Goal: Task Accomplishment & Management: Use online tool/utility

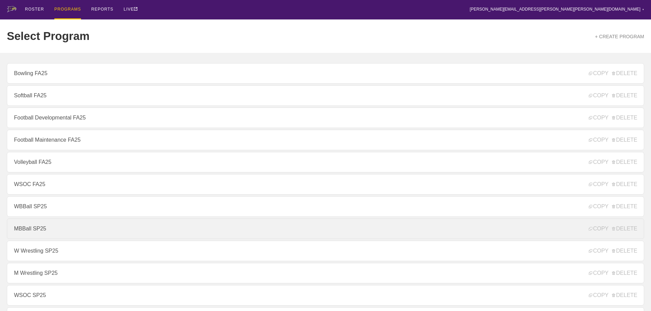
click at [27, 230] on link "MBBall SP25" at bounding box center [325, 229] width 637 height 21
type textarea "x"
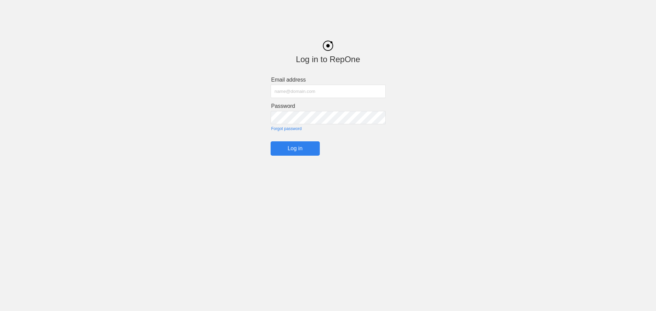
type input "[PERSON_NAME][EMAIL_ADDRESS][PERSON_NAME][PERSON_NAME][DOMAIN_NAME]"
click at [294, 148] on input "Log in" at bounding box center [295, 148] width 49 height 14
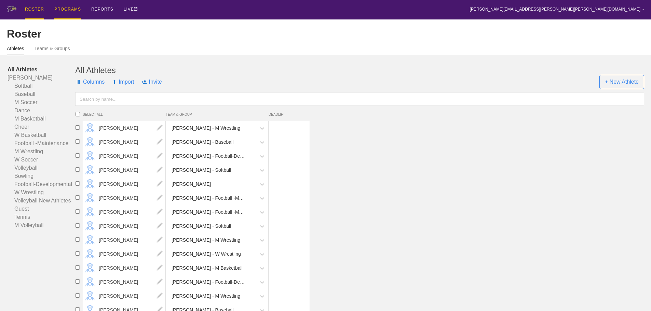
click at [68, 7] on div "PROGRAMS" at bounding box center [67, 9] width 27 height 19
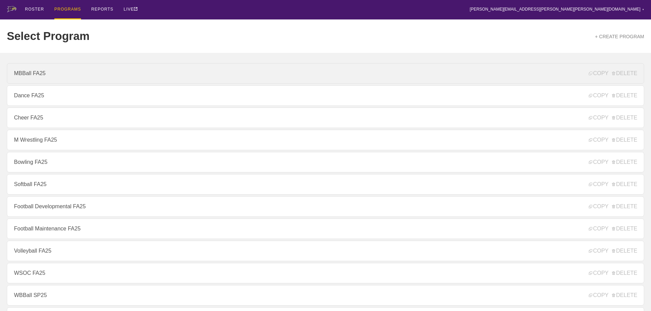
click at [29, 76] on link "MBBall FA25" at bounding box center [325, 73] width 637 height 21
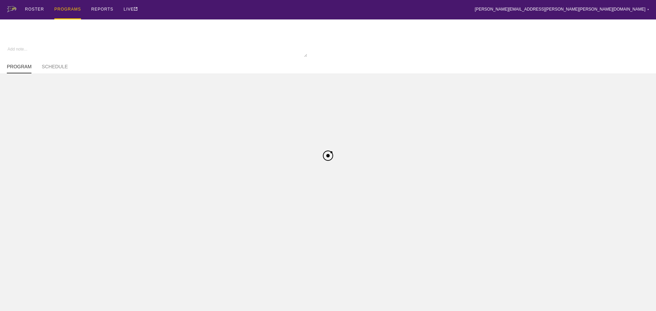
type textarea "x"
type input "MBBall FA25"
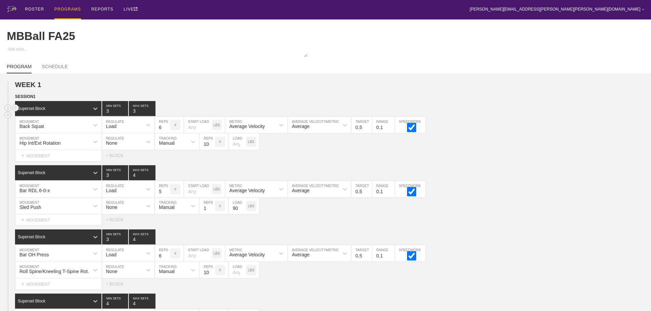
type input "3"
click at [152, 116] on input "3" at bounding box center [142, 108] width 27 height 15
type input "3"
click at [152, 180] on input "3" at bounding box center [142, 172] width 27 height 15
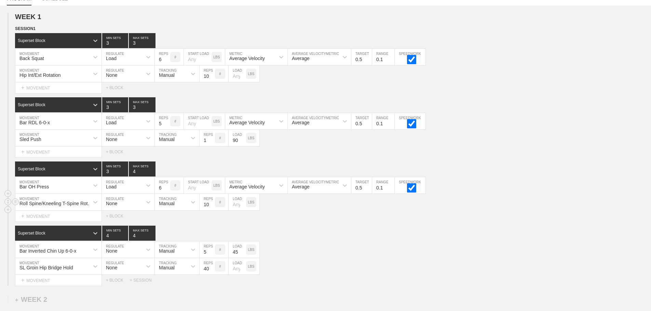
scroll to position [68, 0]
type input "3"
click at [151, 176] on input "3" at bounding box center [142, 168] width 27 height 15
type input "3"
click at [152, 241] on input "3" at bounding box center [142, 233] width 27 height 15
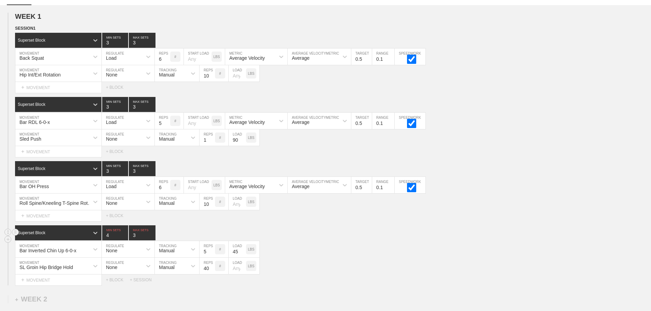
click at [388, 241] on div "Superset Block 4 MIN SETS 3 MAX SETS" at bounding box center [333, 233] width 636 height 15
type input "3"
click at [124, 241] on input "3" at bounding box center [115, 233] width 26 height 15
click at [332, 232] on div "Superset Block 3 MIN SETS 3 MAX SETS" at bounding box center [333, 233] width 636 height 15
click at [349, 241] on div "Superset Block 3 MIN SETS 3 MAX SETS" at bounding box center [333, 233] width 636 height 15
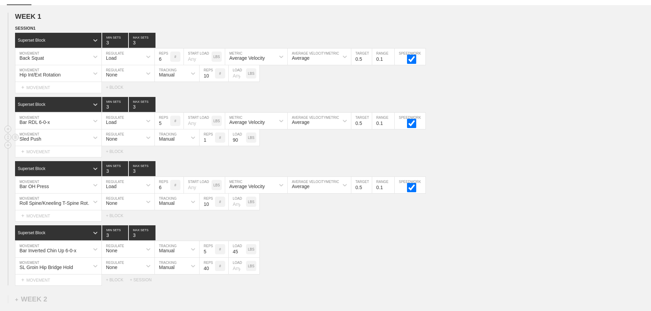
click at [80, 141] on div "Sled Push" at bounding box center [52, 138] width 74 height 12
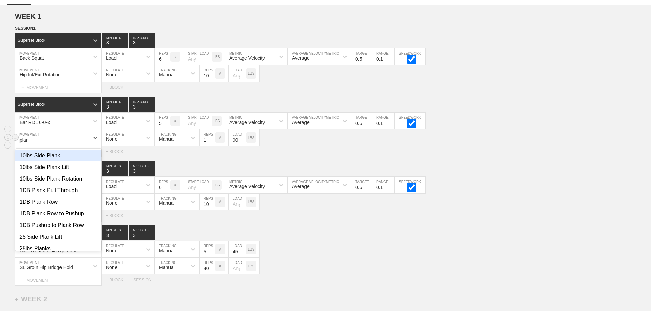
type input "plank"
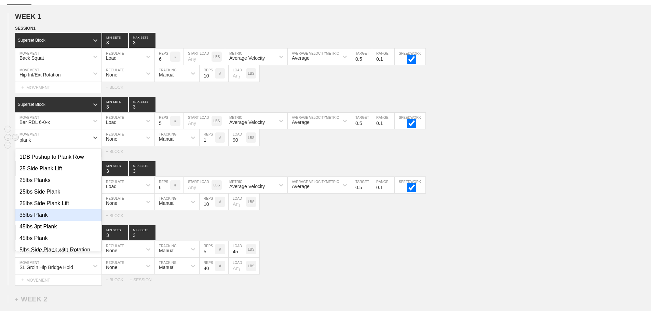
scroll to position [103, 0]
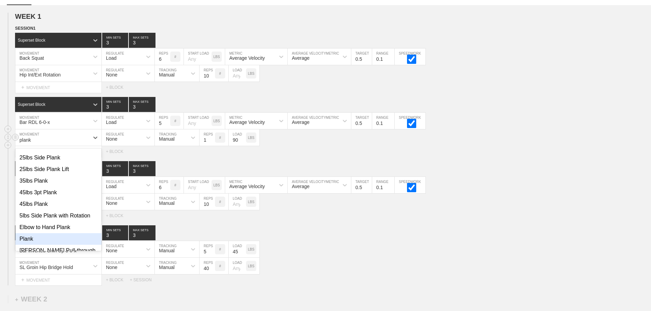
click at [28, 242] on div "Plank" at bounding box center [58, 239] width 86 height 12
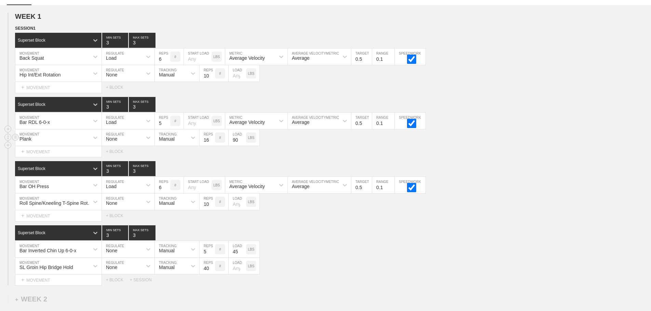
click at [211, 143] on input "16" at bounding box center [207, 138] width 15 height 16
click at [211, 143] on input "17" at bounding box center [207, 138] width 15 height 16
click at [211, 144] on input "18" at bounding box center [207, 138] width 15 height 16
click at [211, 144] on input "19" at bounding box center [207, 138] width 15 height 16
click at [211, 144] on input "20" at bounding box center [207, 138] width 15 height 16
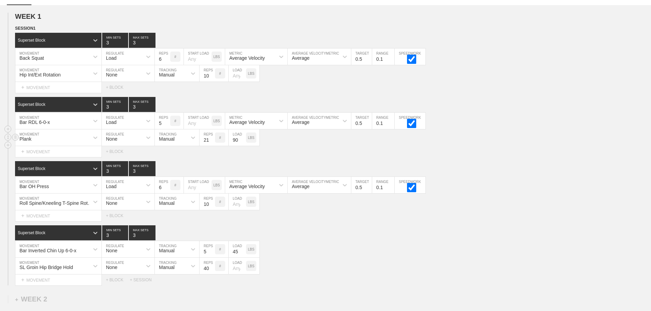
click at [211, 144] on input "21" at bounding box center [207, 138] width 15 height 16
click at [211, 144] on input "22" at bounding box center [207, 138] width 15 height 16
click at [211, 144] on input "23" at bounding box center [207, 138] width 15 height 16
click at [211, 144] on input "24" at bounding box center [207, 138] width 15 height 16
click at [211, 144] on input "29" at bounding box center [207, 138] width 15 height 16
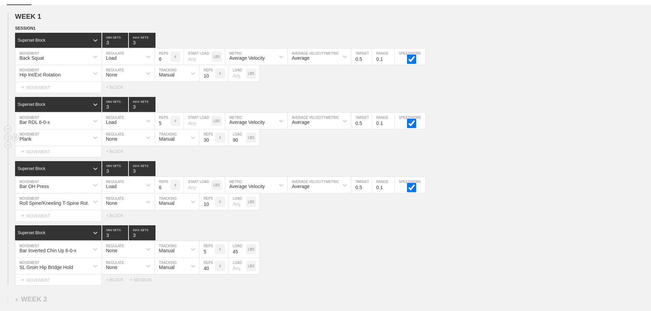
type input "30"
click at [211, 144] on input "30" at bounding box center [207, 138] width 15 height 16
click at [239, 145] on input "90" at bounding box center [237, 138] width 17 height 16
type input "45"
click at [495, 153] on div "Select... MOVEMENT + MOVEMENT + BLOCK" at bounding box center [325, 151] width 651 height 11
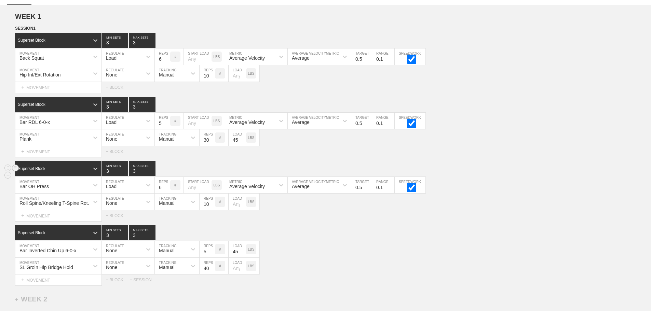
click at [540, 168] on div "Superset Block 3 MIN SETS 3 MAX SETS" at bounding box center [333, 168] width 636 height 15
click at [420, 241] on div "Superset Block 3 MIN SETS 3 MAX SETS" at bounding box center [333, 233] width 636 height 15
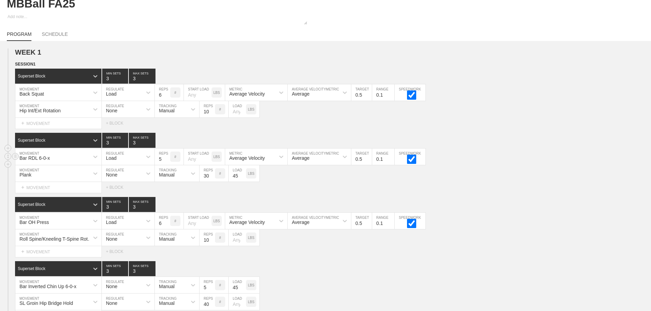
scroll to position [0, 0]
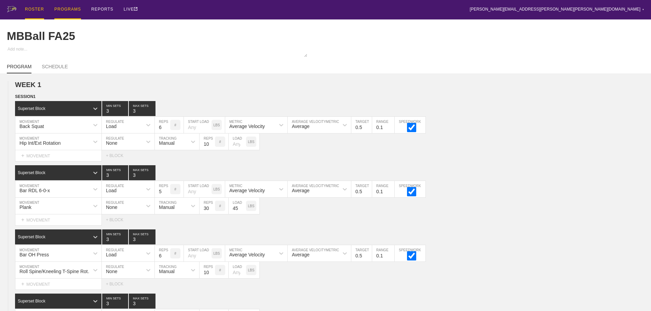
click at [33, 7] on div "ROSTER" at bounding box center [34, 9] width 19 height 19
